Goal: Information Seeking & Learning: Check status

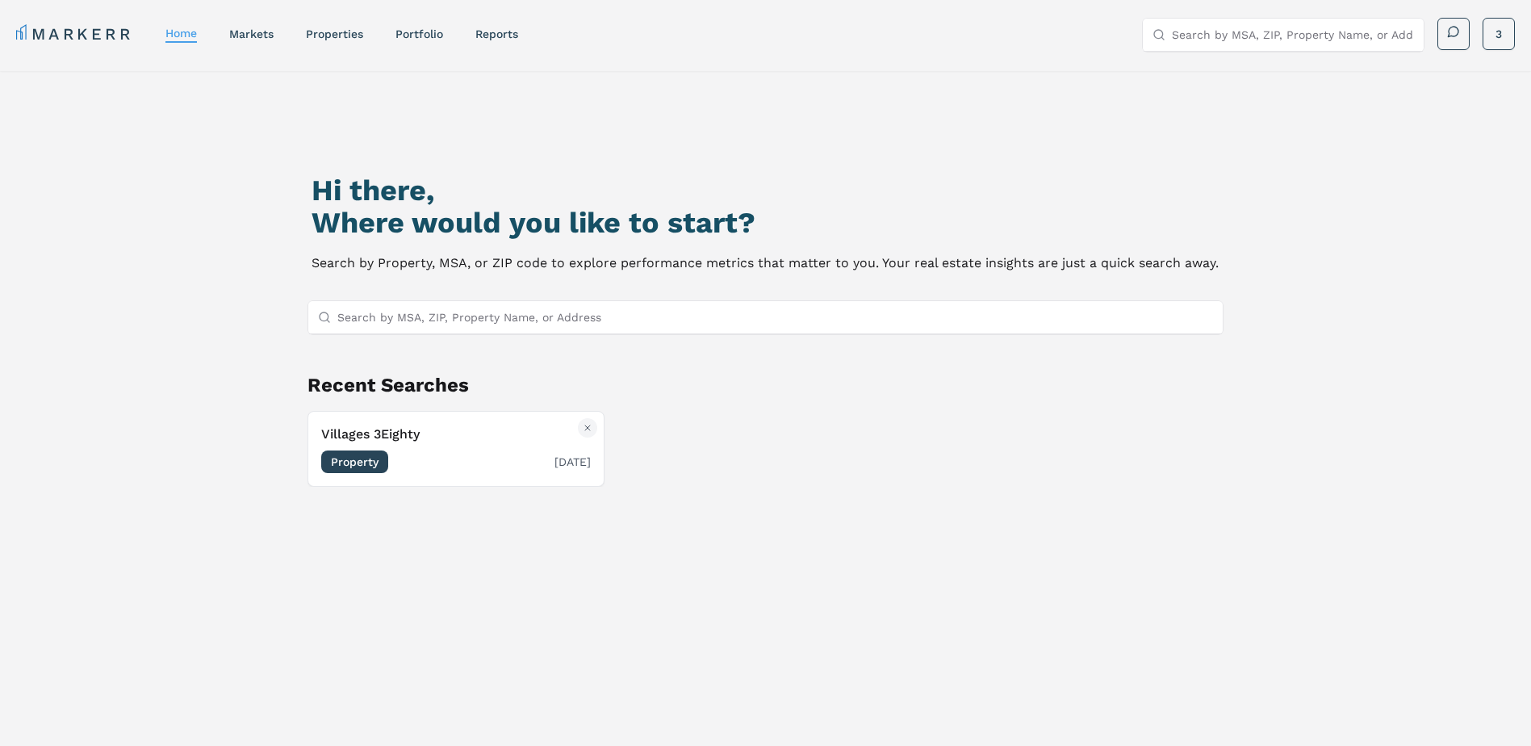
click at [378, 453] on span "Property" at bounding box center [354, 461] width 67 height 23
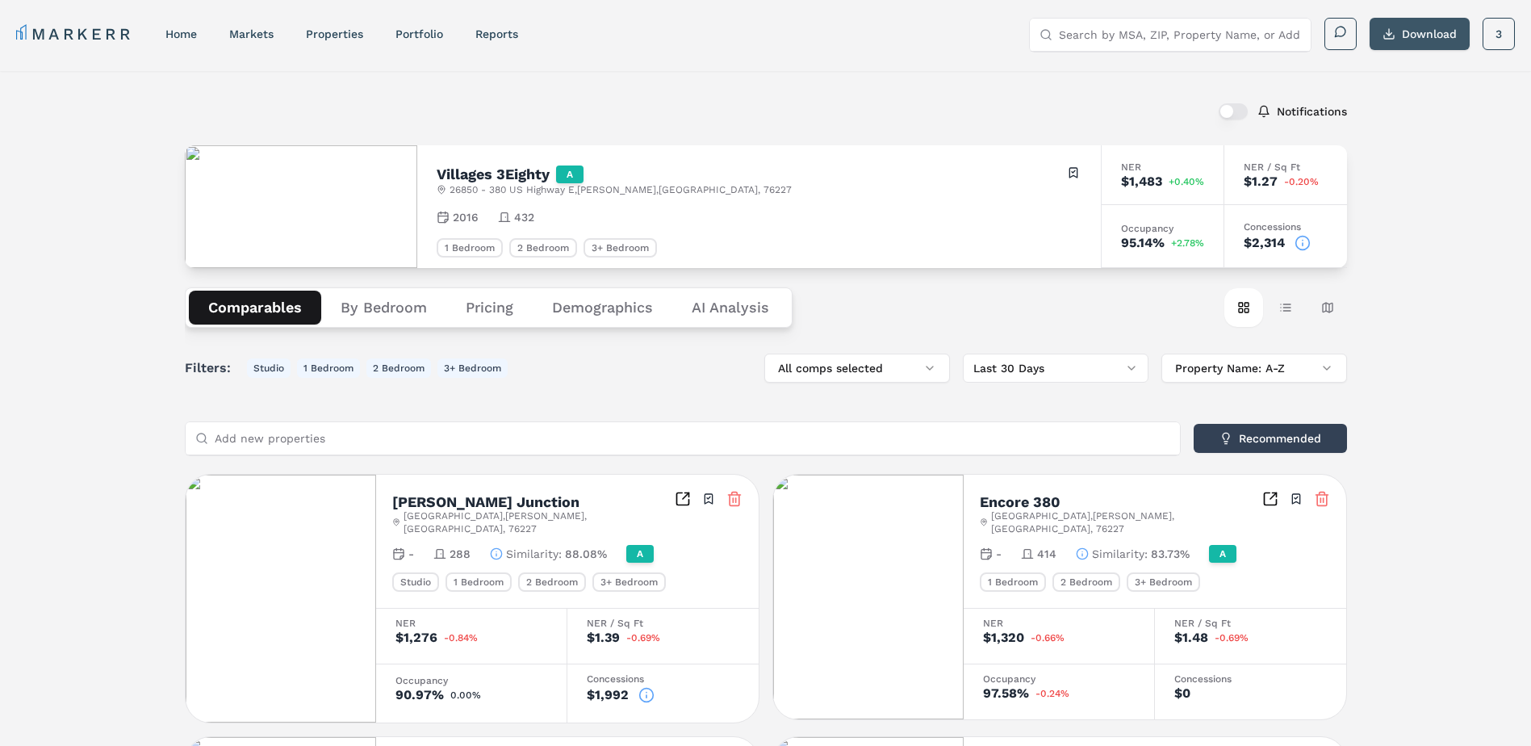
click at [1426, 40] on button "Download" at bounding box center [1419, 34] width 100 height 32
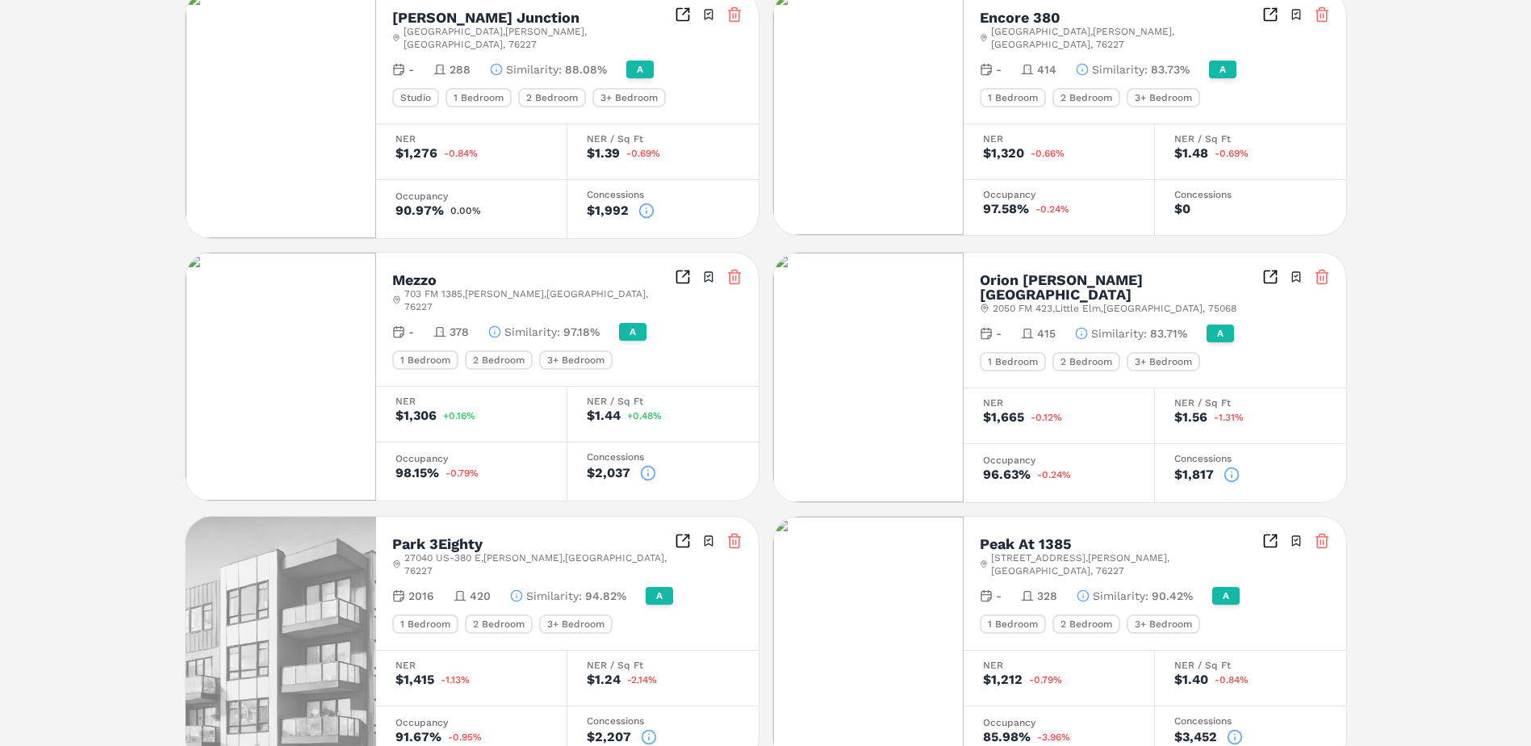
scroll to position [646, 0]
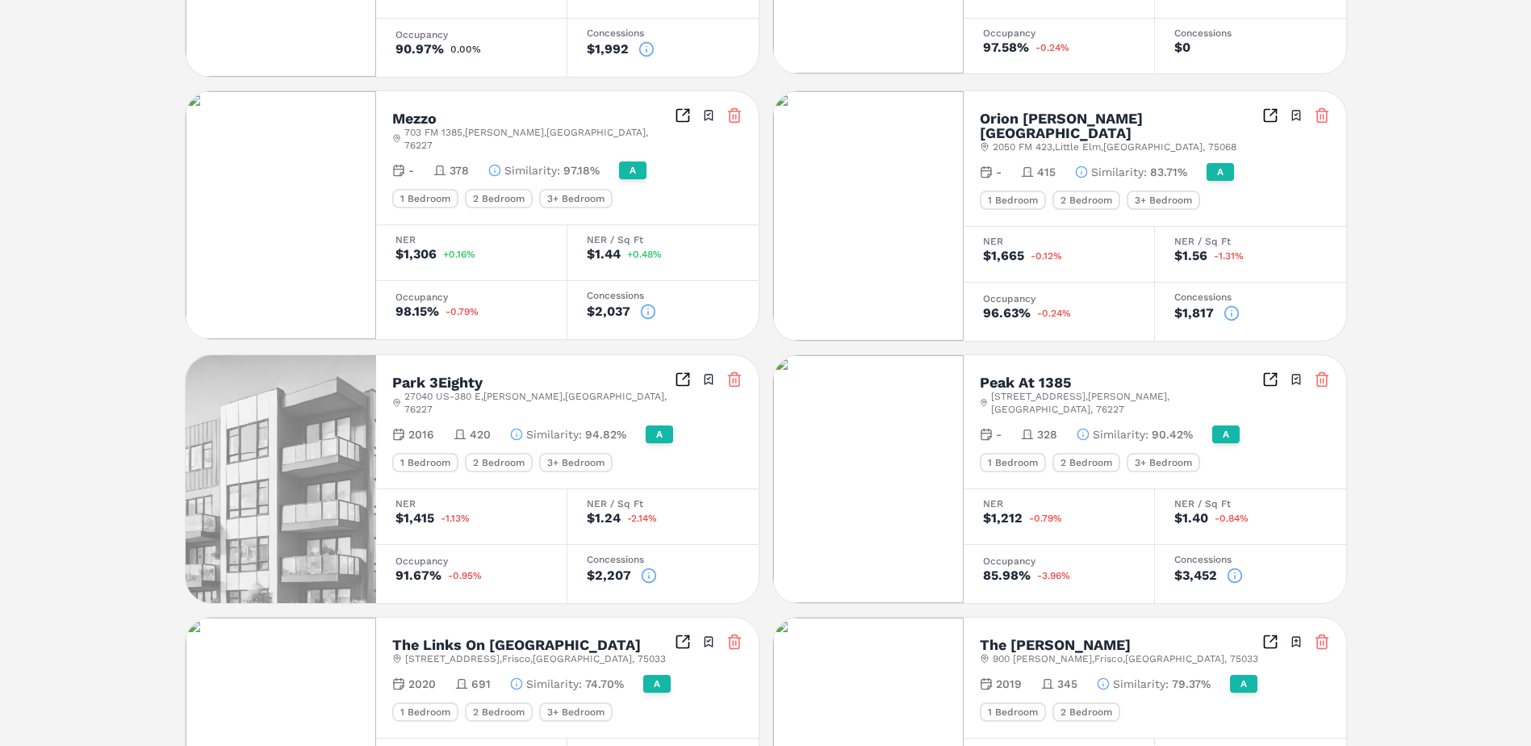
click at [416, 556] on div "Occupancy" at bounding box center [471, 561] width 152 height 10
click at [412, 569] on div "91.67%" at bounding box center [418, 575] width 46 height 13
click at [462, 571] on span "-0.95%" at bounding box center [465, 576] width 34 height 10
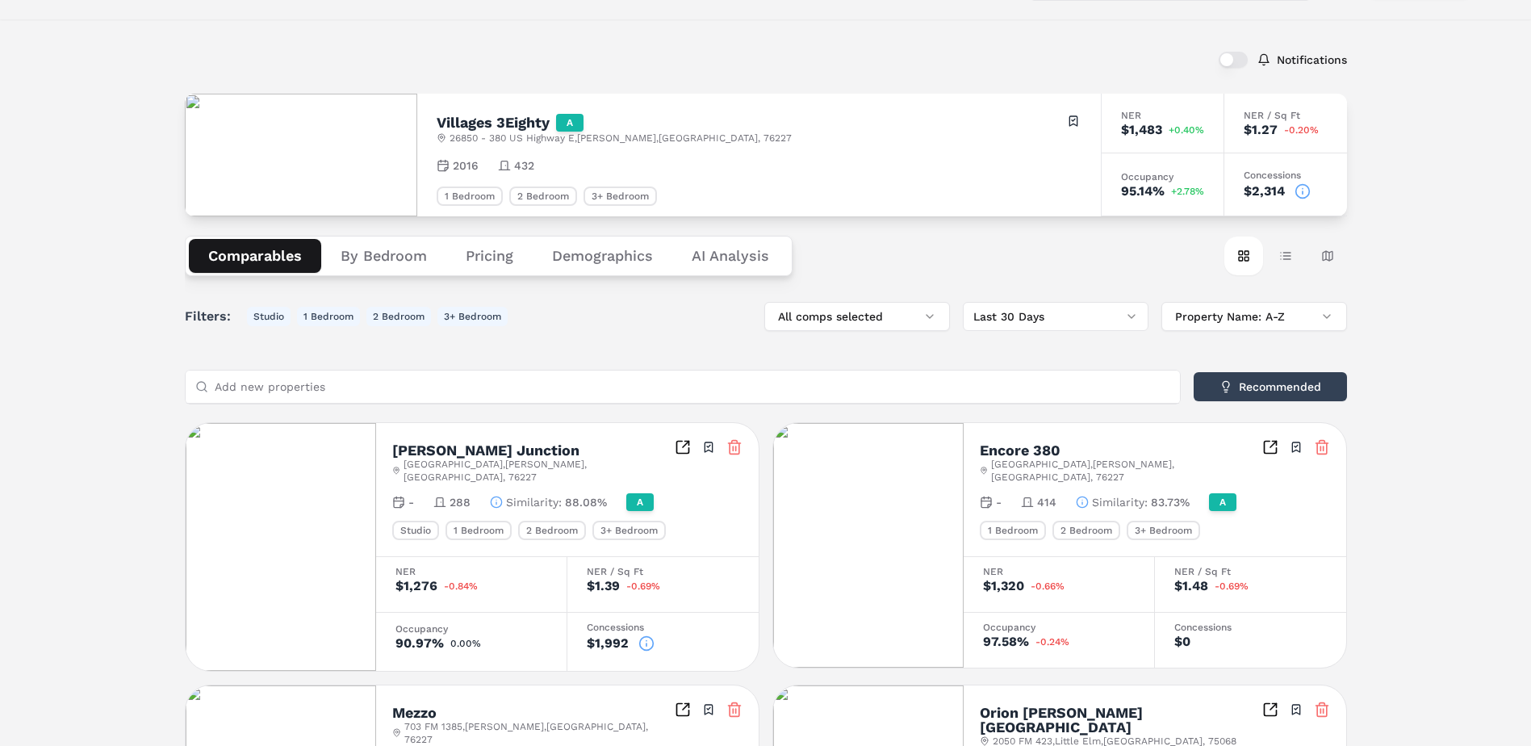
scroll to position [0, 0]
